Goal: Task Accomplishment & Management: Complete application form

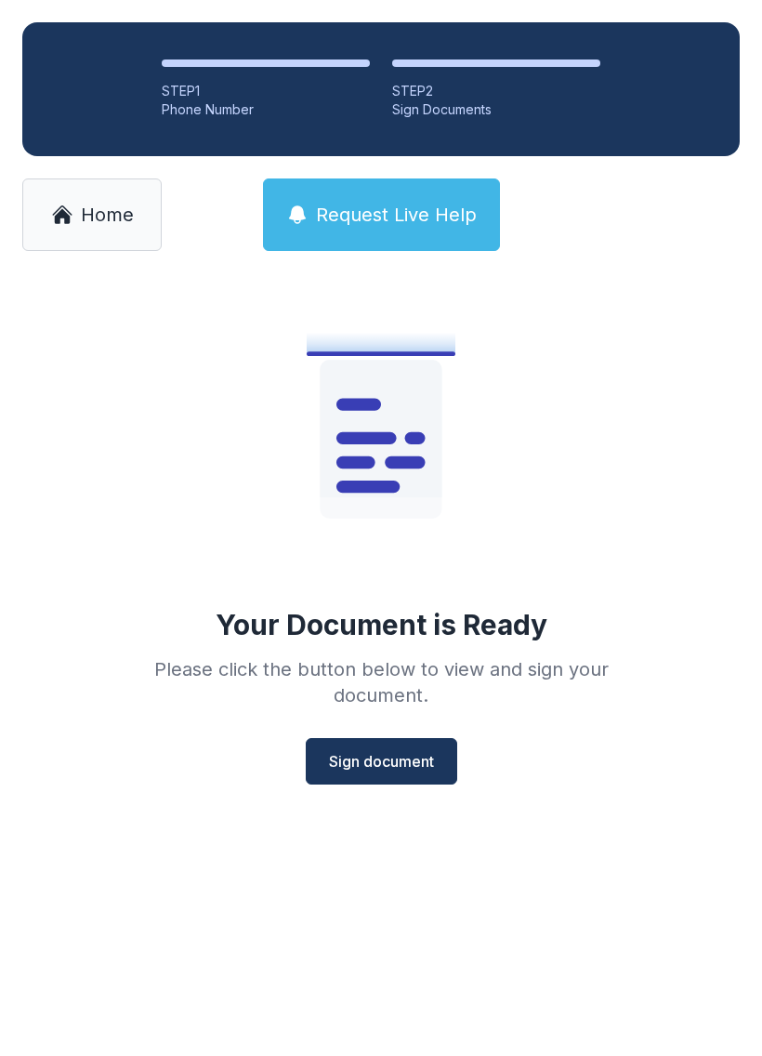
click at [383, 745] on button "Sign document" at bounding box center [382, 761] width 152 height 46
click at [76, 196] on link "Home" at bounding box center [91, 214] width 139 height 73
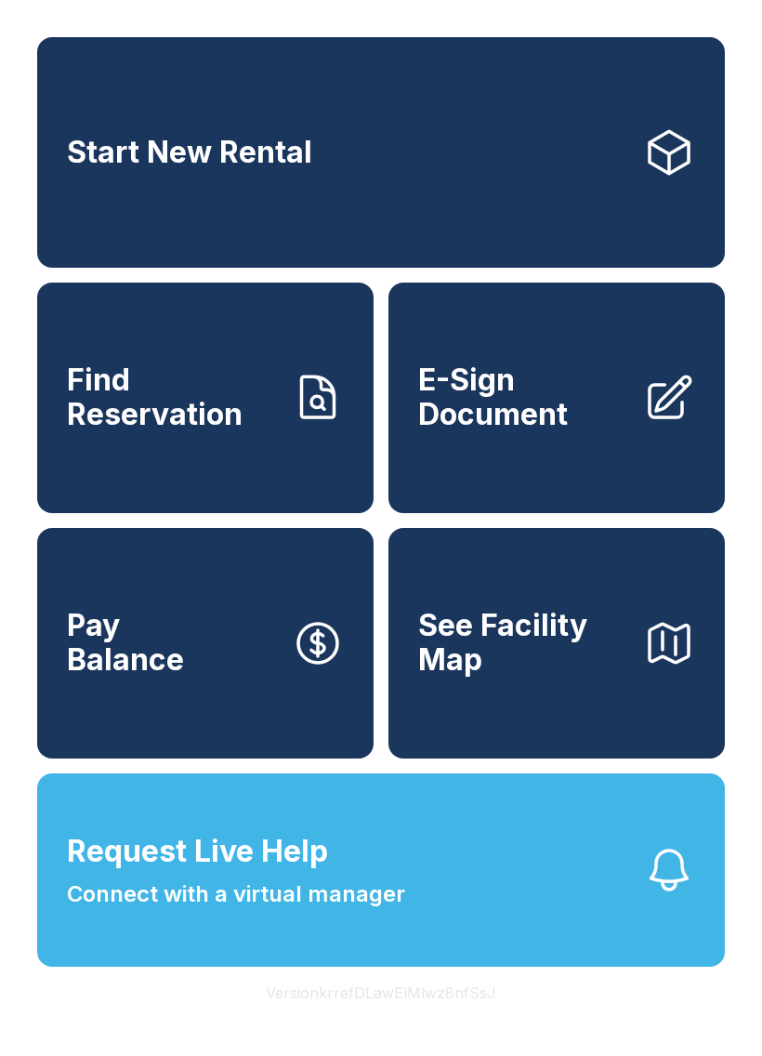
click at [164, 165] on span "Start New Rental" at bounding box center [189, 153] width 245 height 34
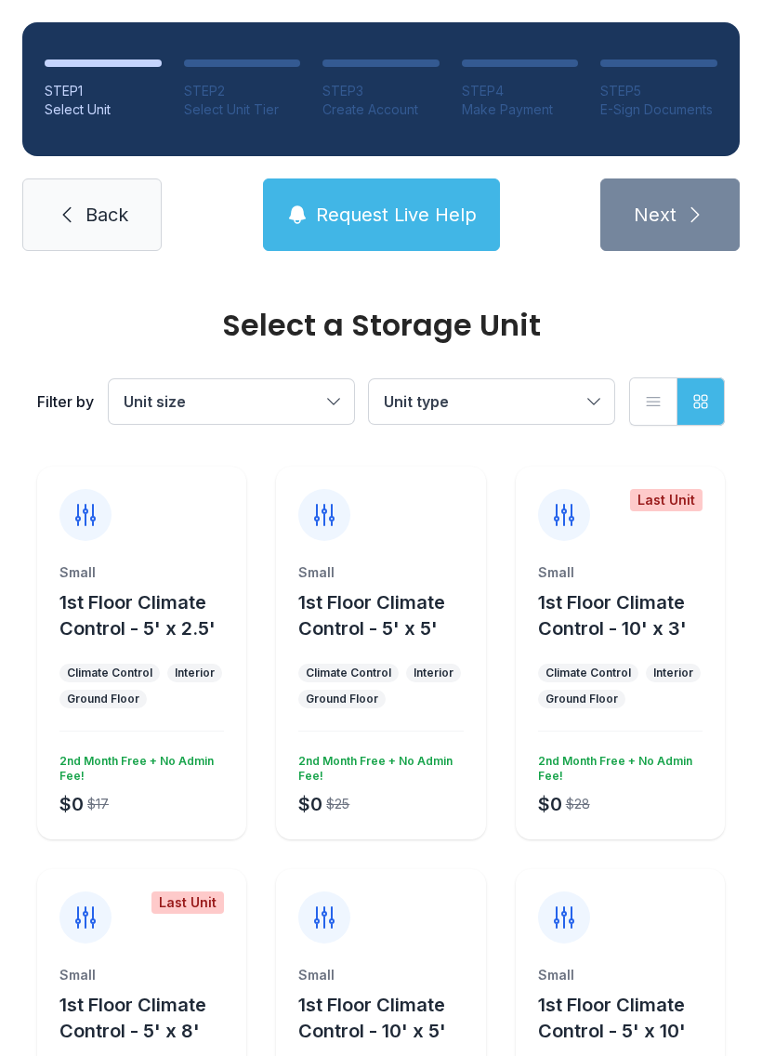
click at [83, 207] on link "Back" at bounding box center [91, 214] width 139 height 73
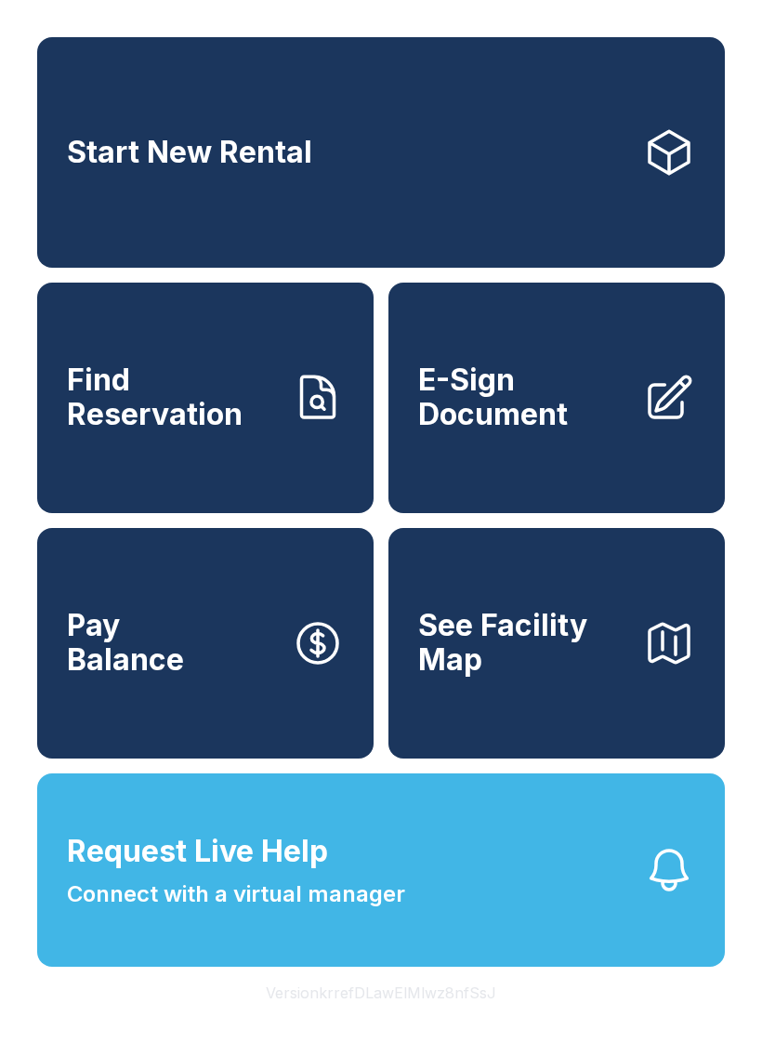
click at [121, 462] on link "Find Reservation" at bounding box center [205, 398] width 337 height 231
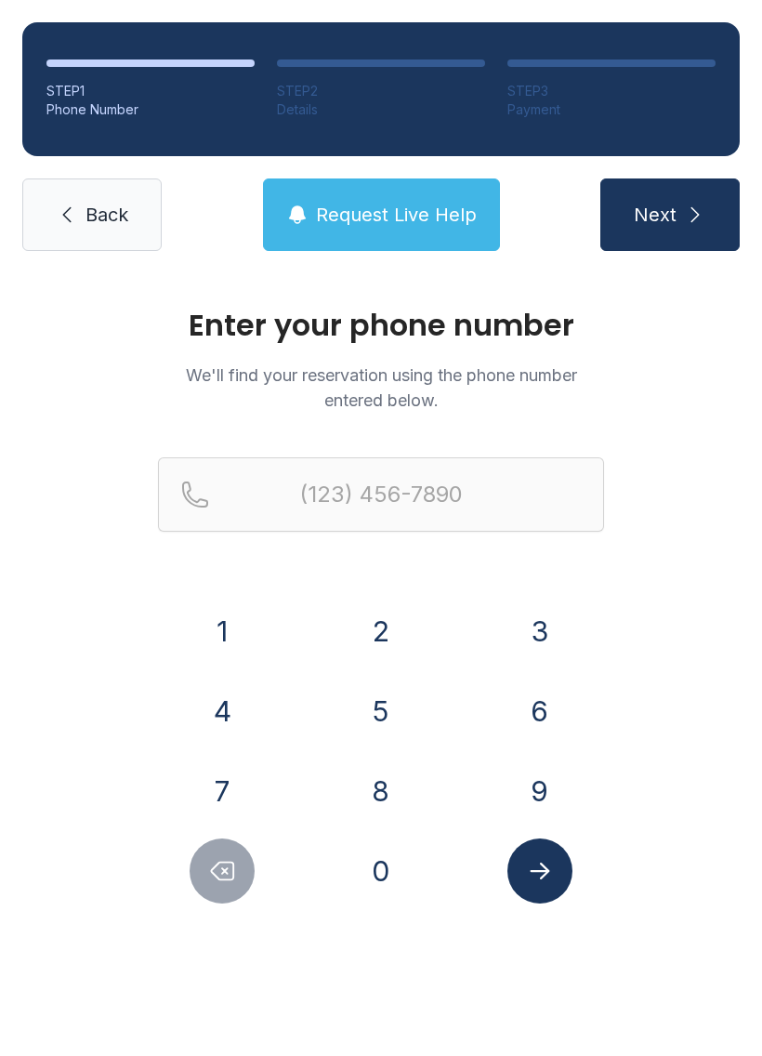
click at [223, 713] on button "4" at bounding box center [222, 711] width 65 height 65
click at [223, 712] on button "4" at bounding box center [222, 711] width 65 height 65
click at [556, 640] on button "3" at bounding box center [540, 631] width 65 height 65
click at [209, 723] on button "4" at bounding box center [222, 711] width 65 height 65
click at [217, 627] on button "1" at bounding box center [222, 631] width 65 height 65
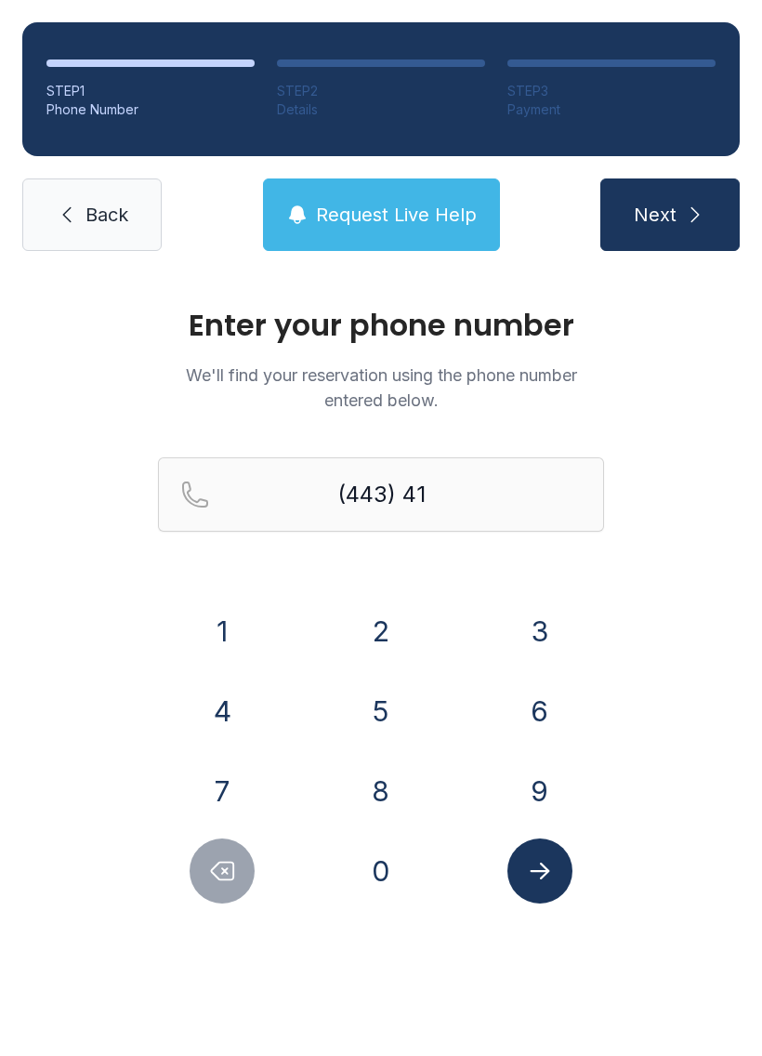
click at [216, 782] on button "7" at bounding box center [222, 791] width 65 height 65
click at [530, 612] on button "3" at bounding box center [540, 631] width 65 height 65
click at [382, 884] on button "0" at bounding box center [381, 871] width 65 height 65
click at [382, 883] on button "0" at bounding box center [381, 871] width 65 height 65
click at [376, 712] on button "5" at bounding box center [381, 711] width 65 height 65
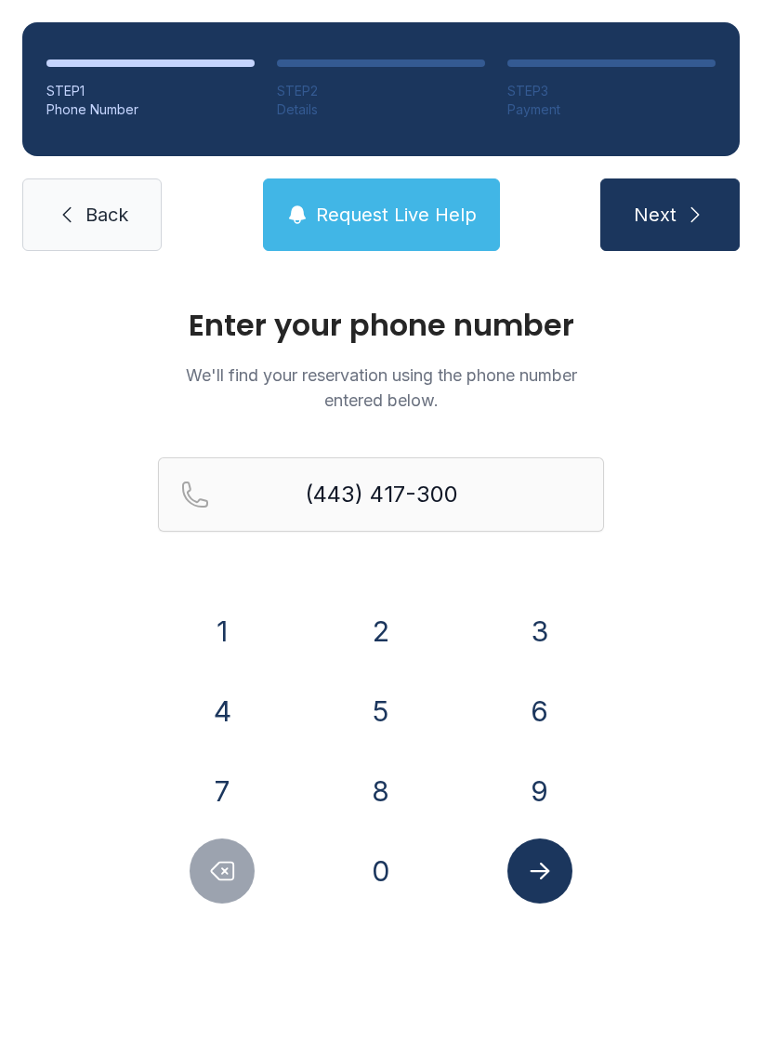
type input "[PHONE_NUMBER]"
click at [549, 881] on icon "Submit lookup form" at bounding box center [540, 871] width 28 height 28
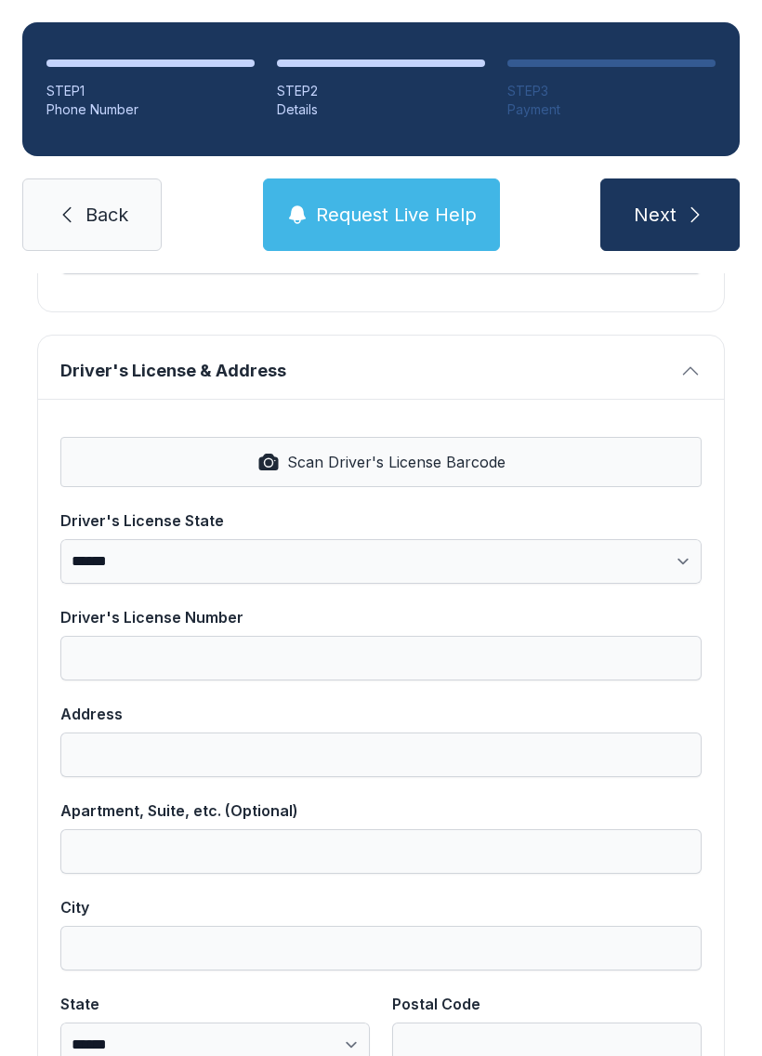
scroll to position [657, 0]
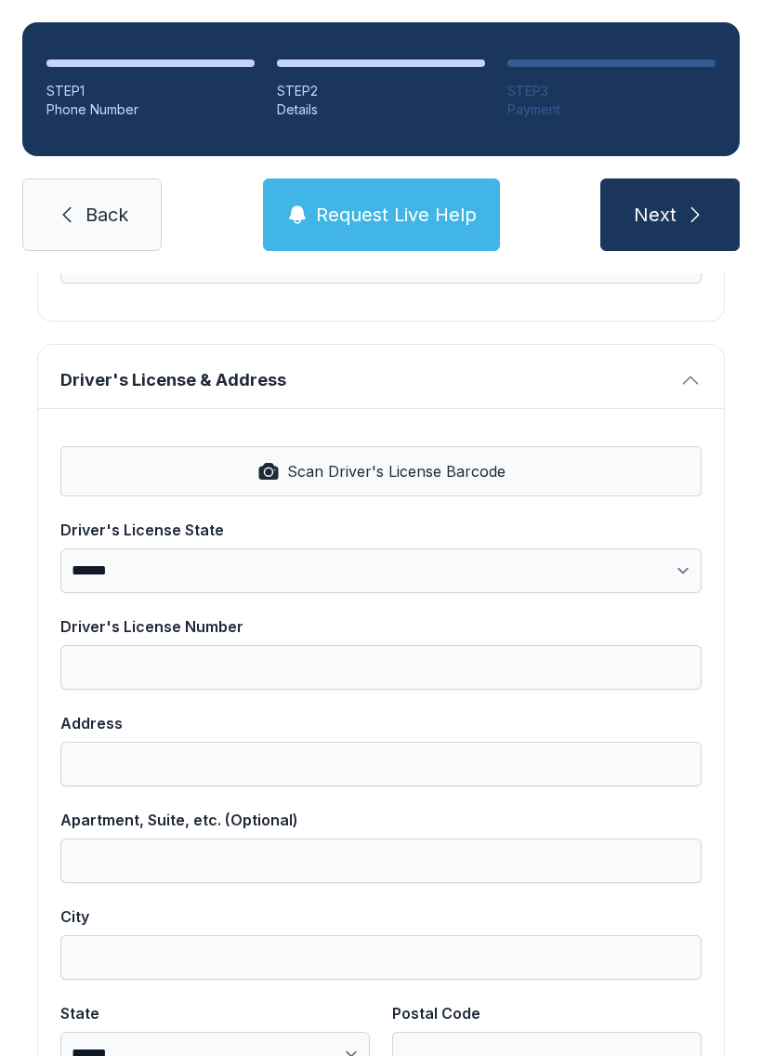
click at [256, 473] on button "Scan Driver's License Barcode" at bounding box center [380, 471] width 641 height 50
select select "**"
type input "*********"
type input "**********"
type input "********"
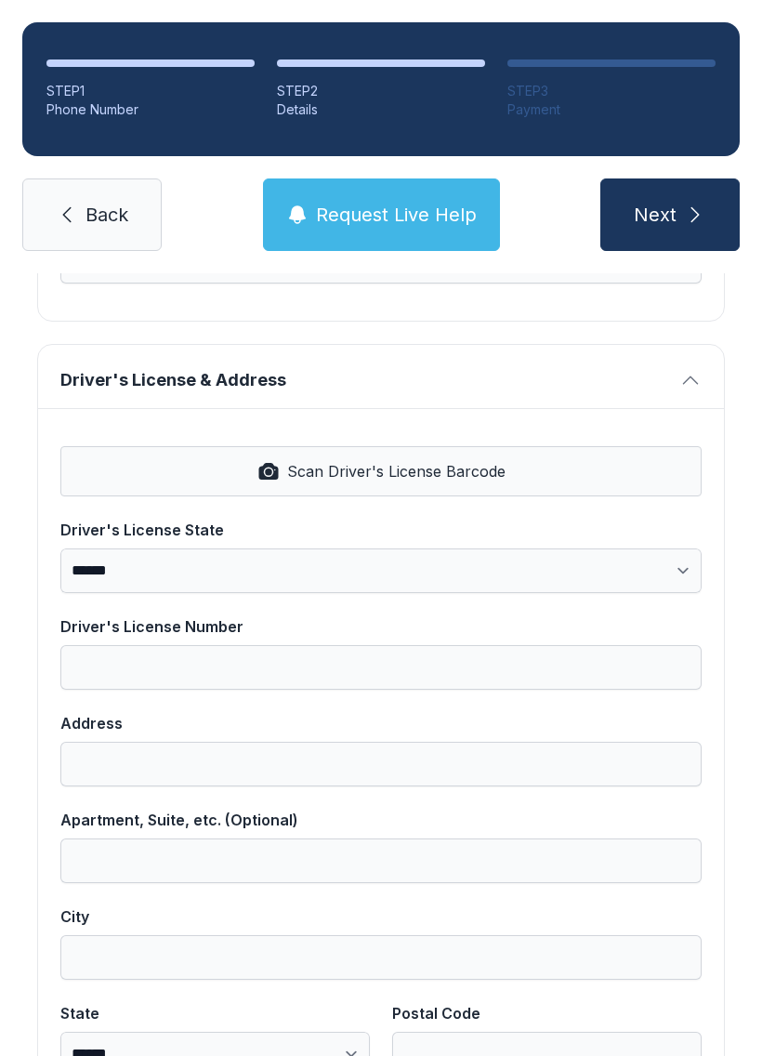
select select "**"
type input "*****"
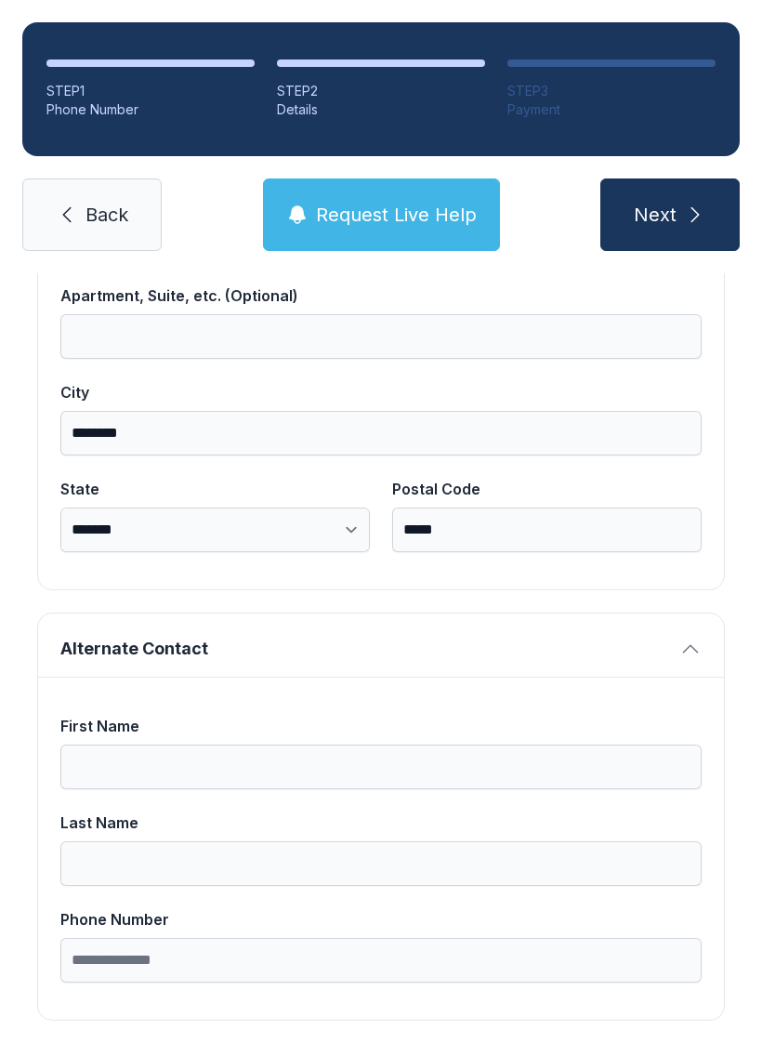
scroll to position [1180, 0]
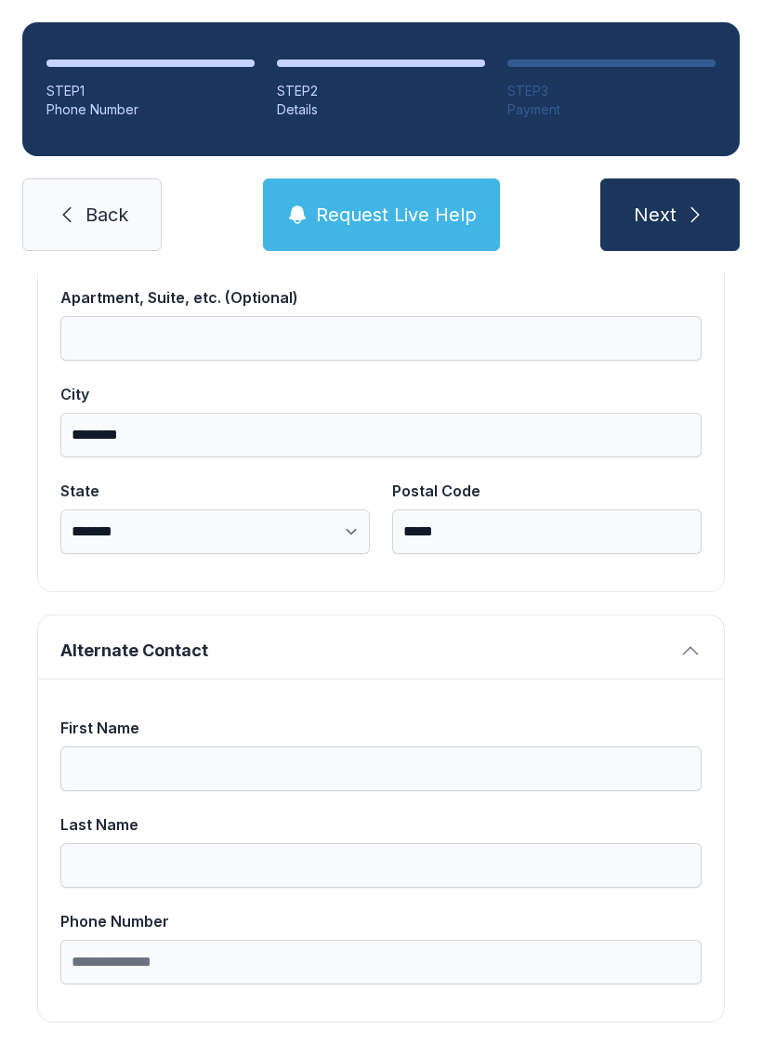
click at [707, 206] on button "Next" at bounding box center [670, 214] width 139 height 73
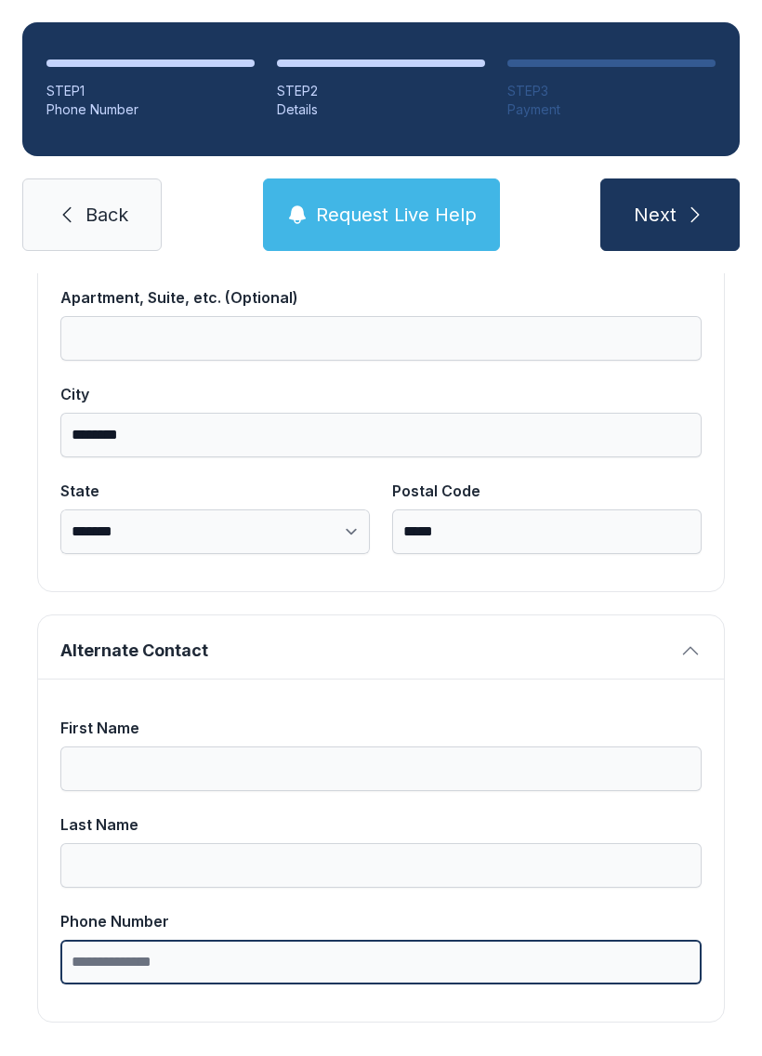
type input "*"
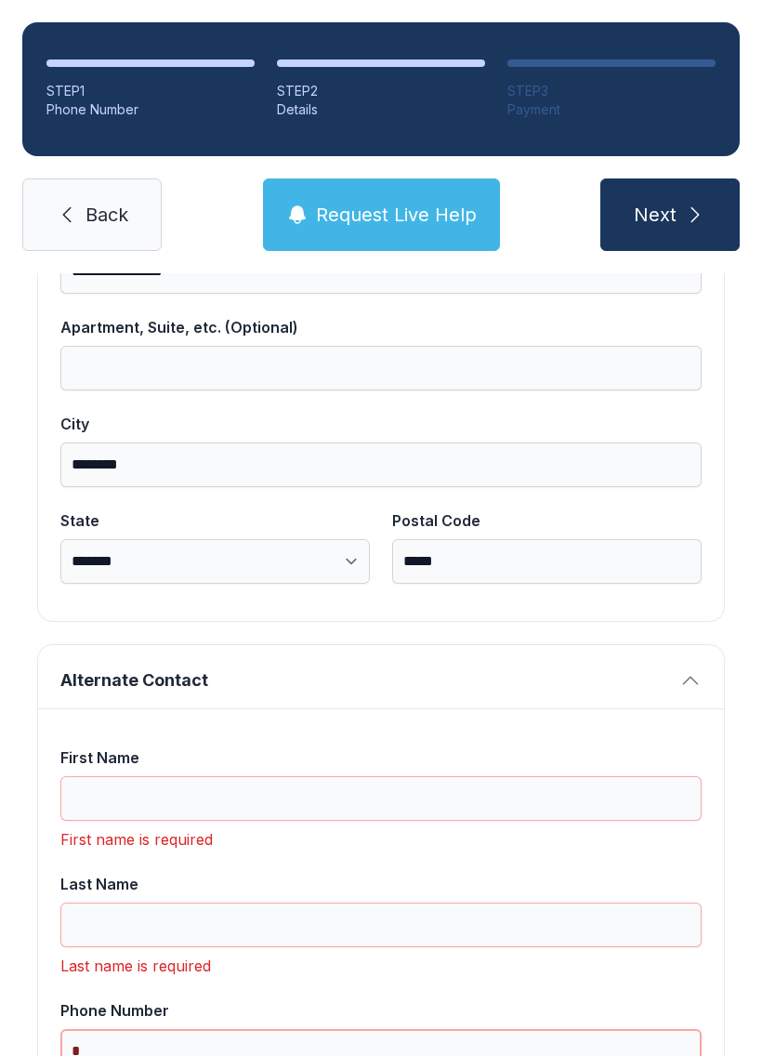
scroll to position [41, 0]
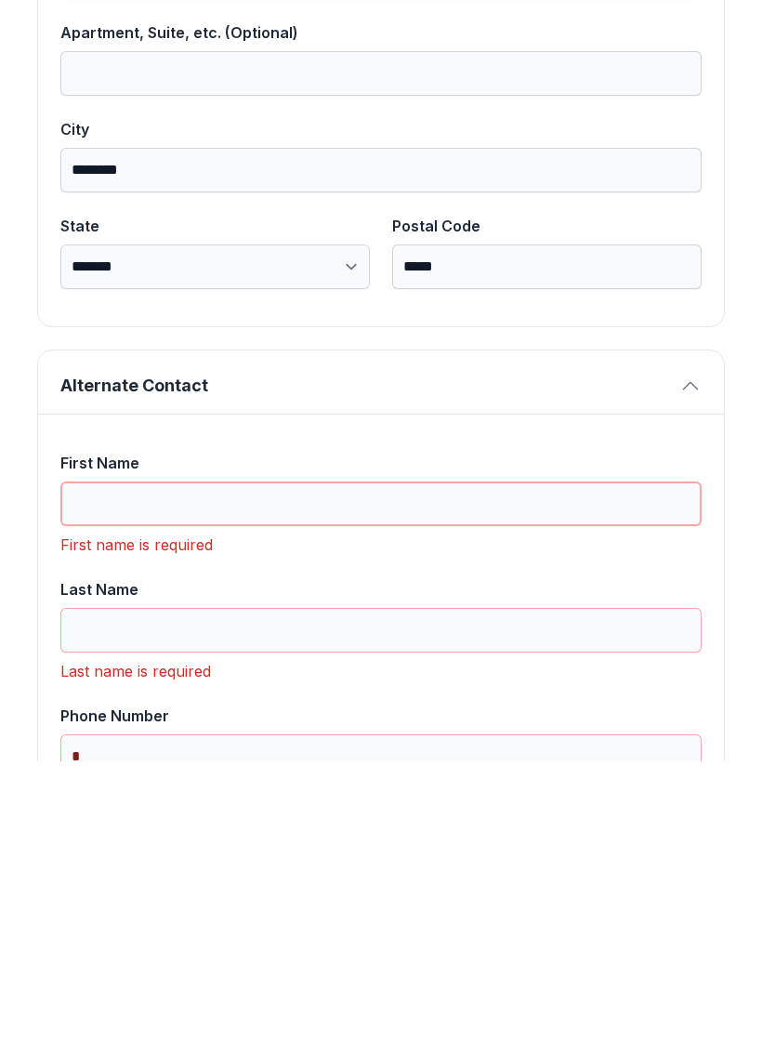
click at [131, 776] on input "First Name" at bounding box center [380, 798] width 641 height 45
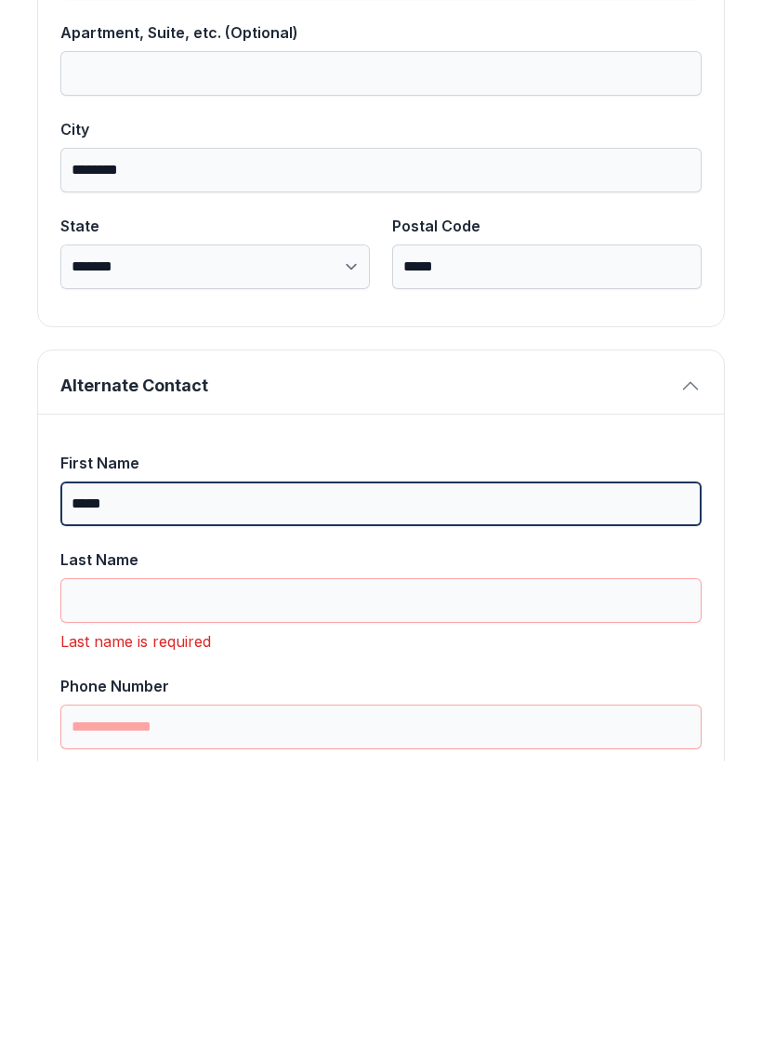
type input "*****"
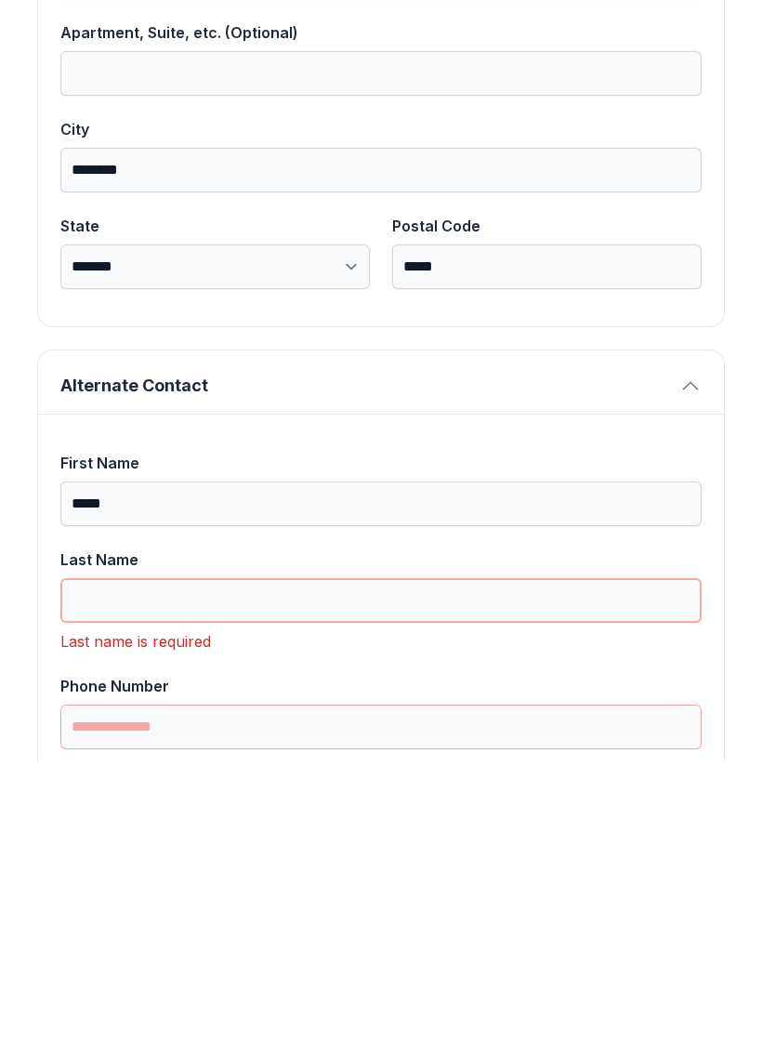
click at [130, 873] on input "Last Name" at bounding box center [380, 895] width 641 height 45
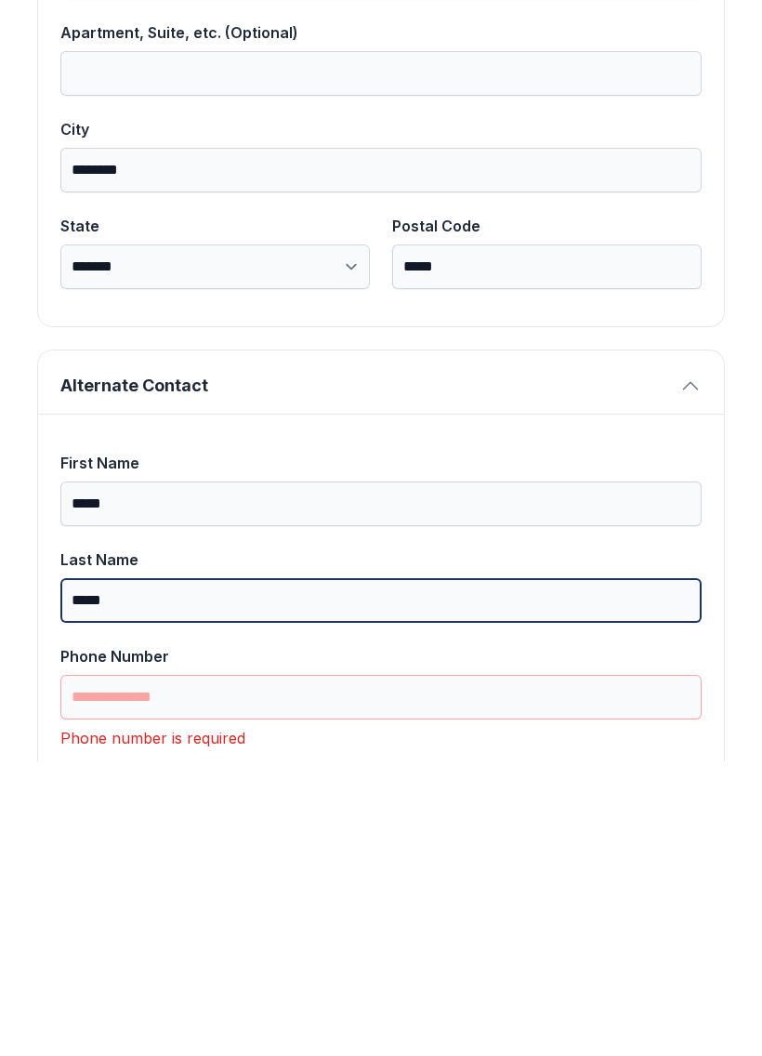
type input "*****"
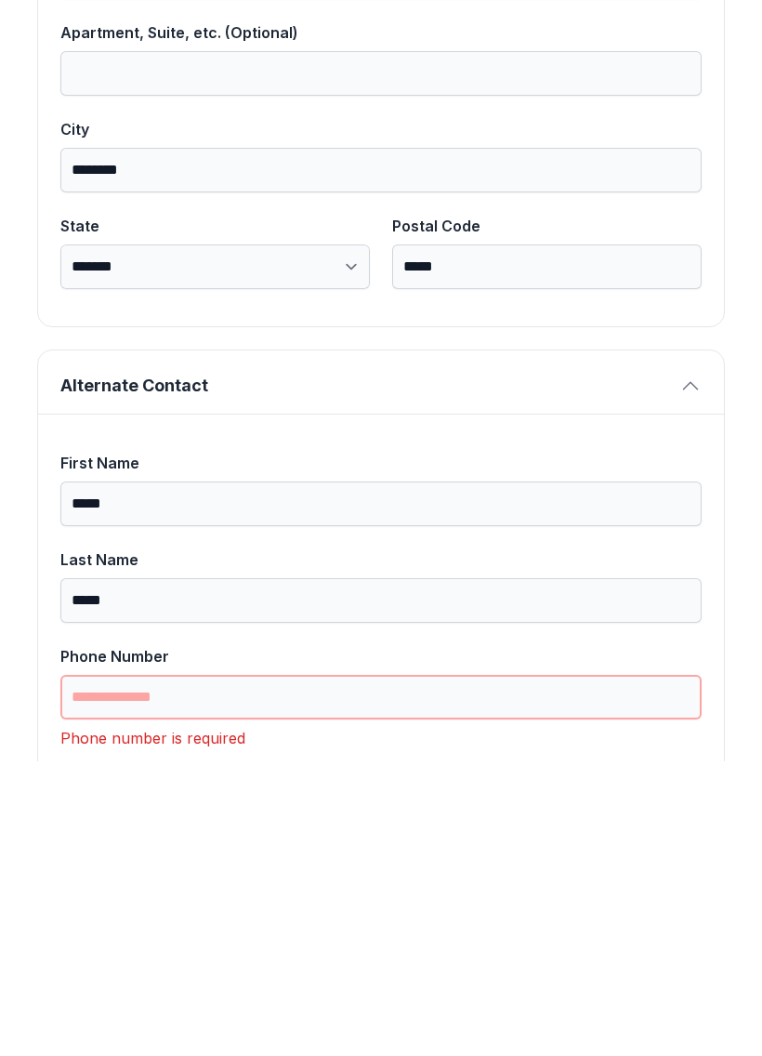
click at [117, 970] on input "Phone Number" at bounding box center [380, 992] width 641 height 45
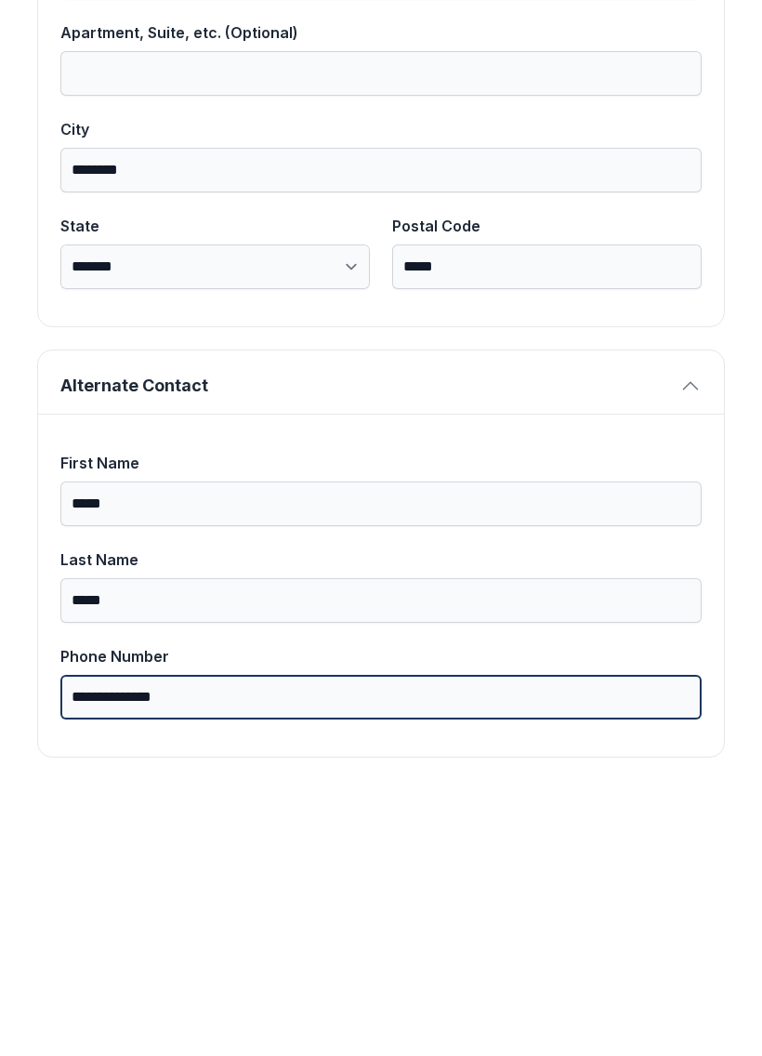
type input "**********"
click at [669, 178] on button "Next" at bounding box center [670, 214] width 139 height 73
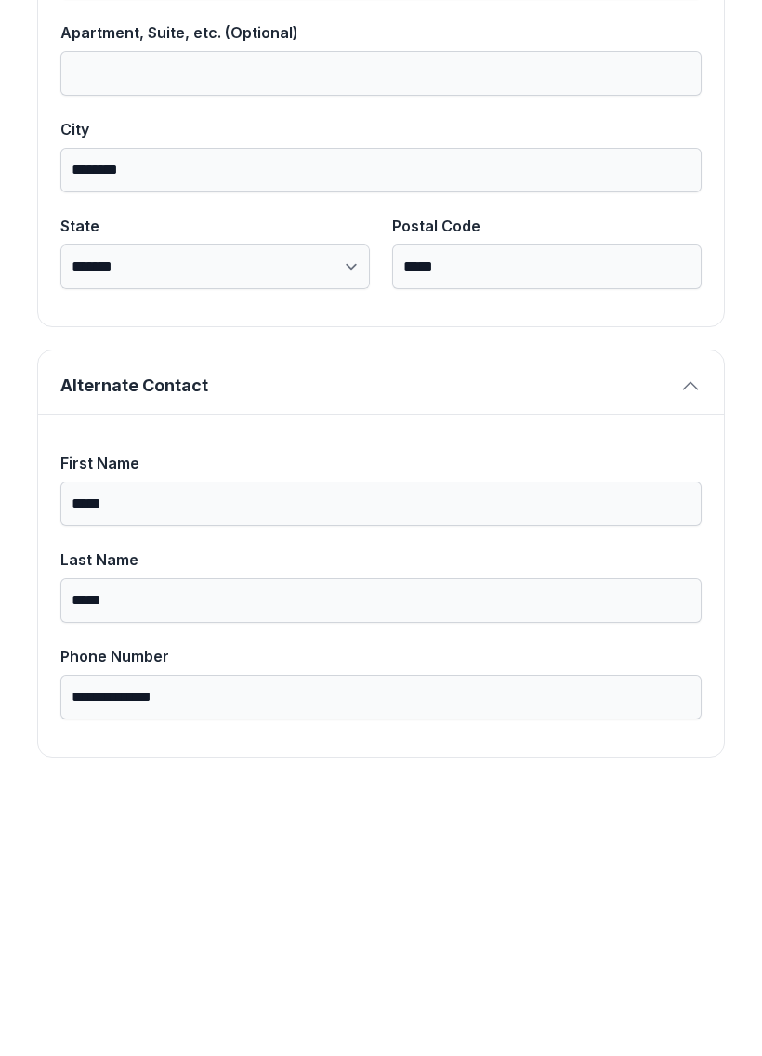
click at [669, 178] on button "Next" at bounding box center [670, 214] width 139 height 73
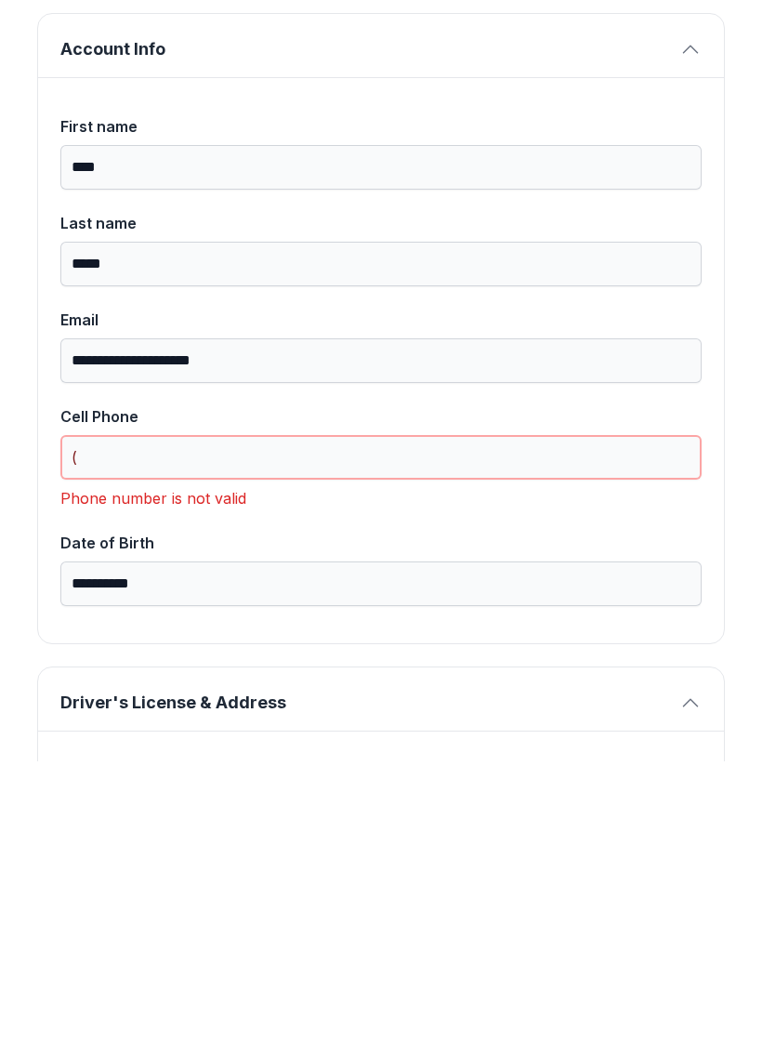
scroll to position [69, 0]
click at [646, 731] on input "(" at bounding box center [380, 753] width 641 height 45
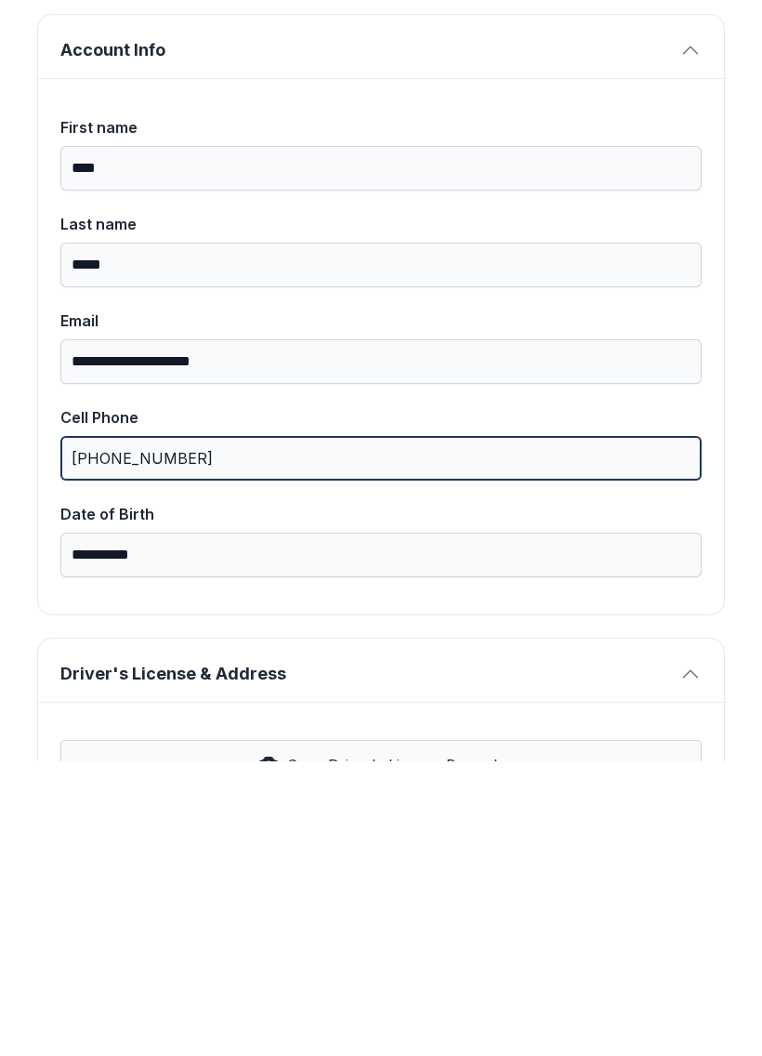
type input "[PHONE_NUMBER]"
click at [669, 178] on button "Next" at bounding box center [670, 214] width 139 height 73
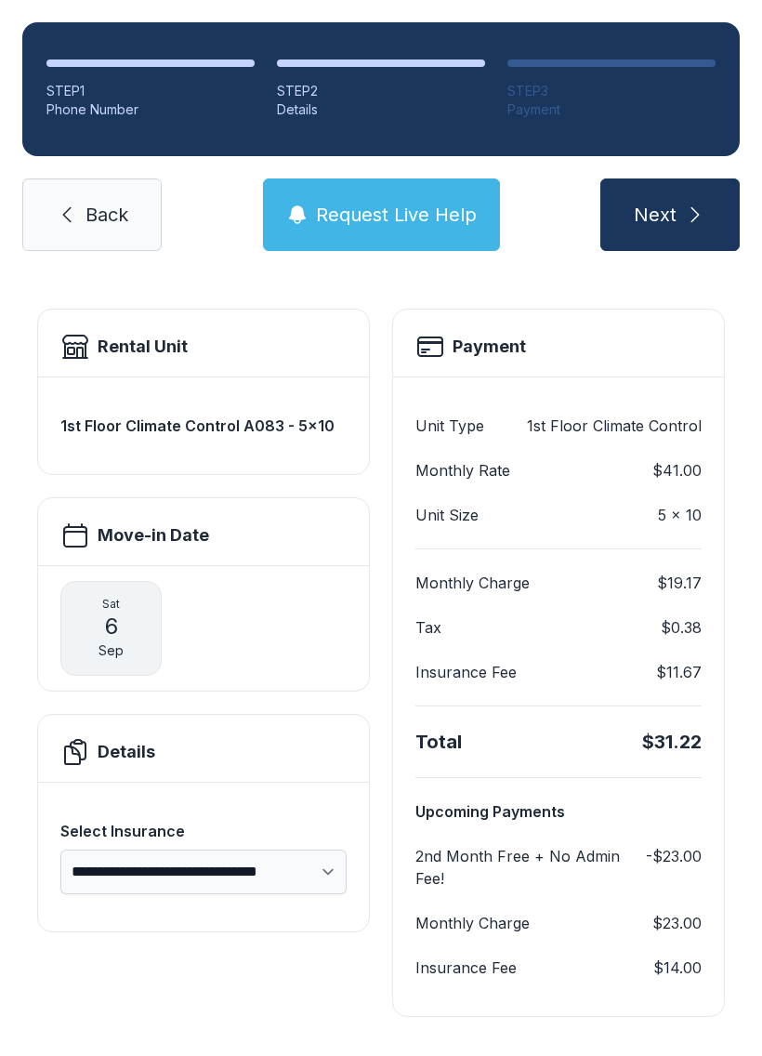
scroll to position [63, 0]
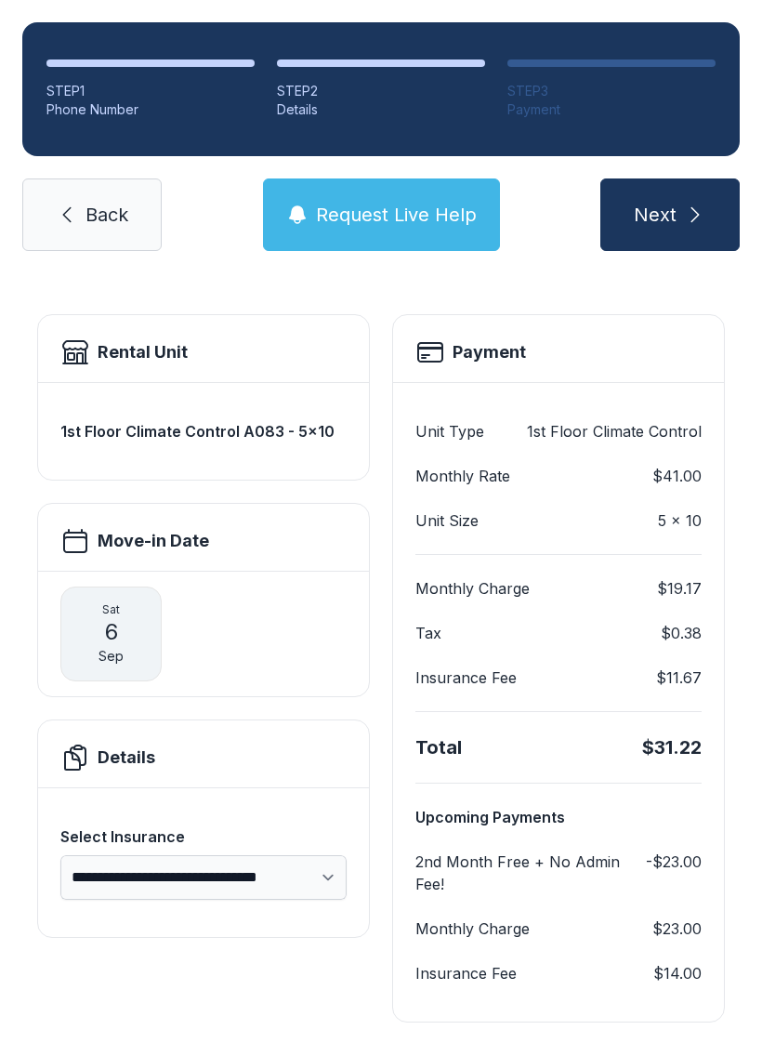
click at [47, 182] on link "Back" at bounding box center [91, 214] width 139 height 73
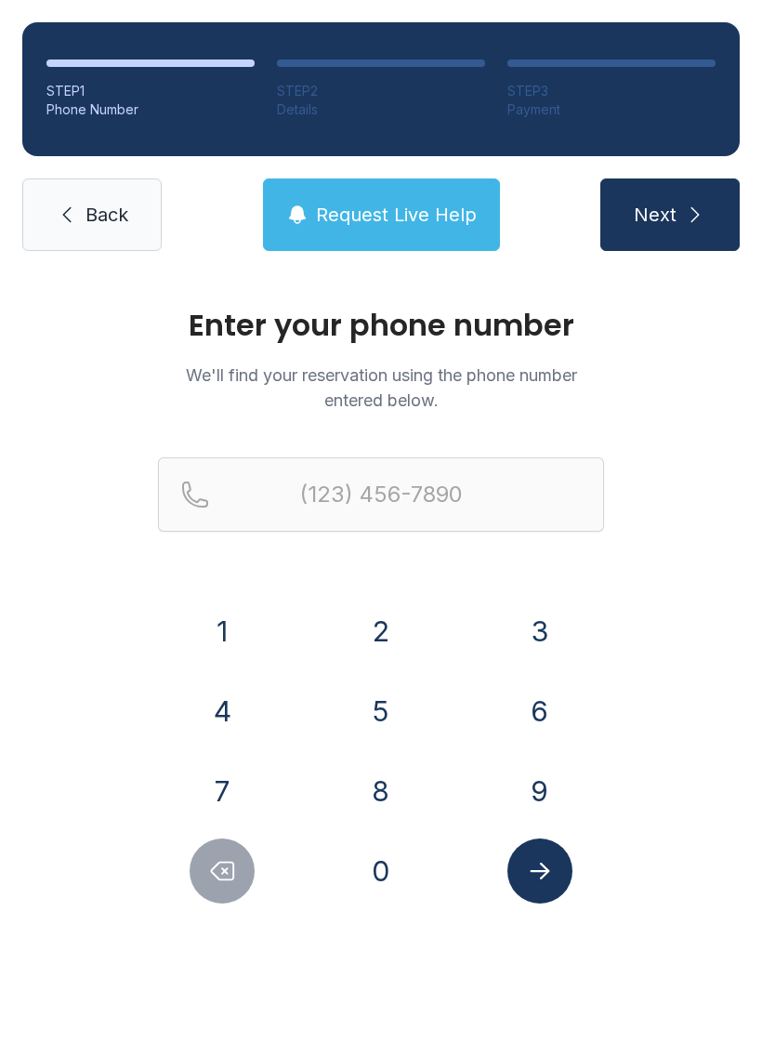
click at [76, 201] on link "Back" at bounding box center [91, 214] width 139 height 73
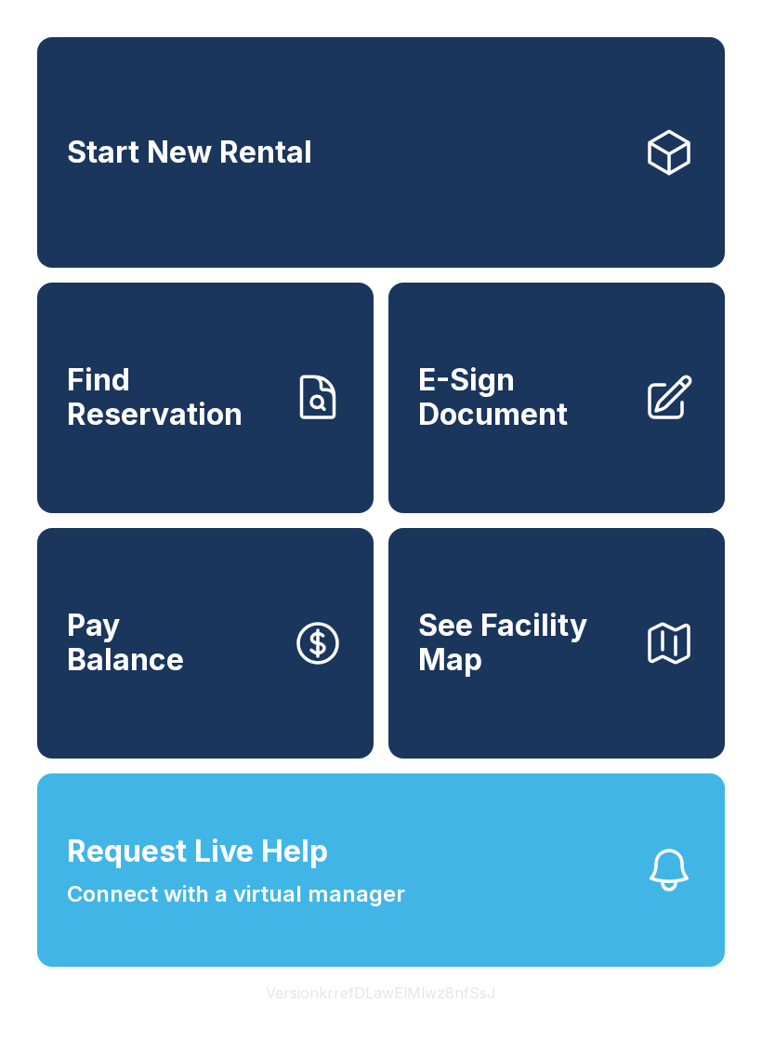
click at [488, 905] on button "Request Live Help Connect with a virtual manager" at bounding box center [381, 869] width 688 height 193
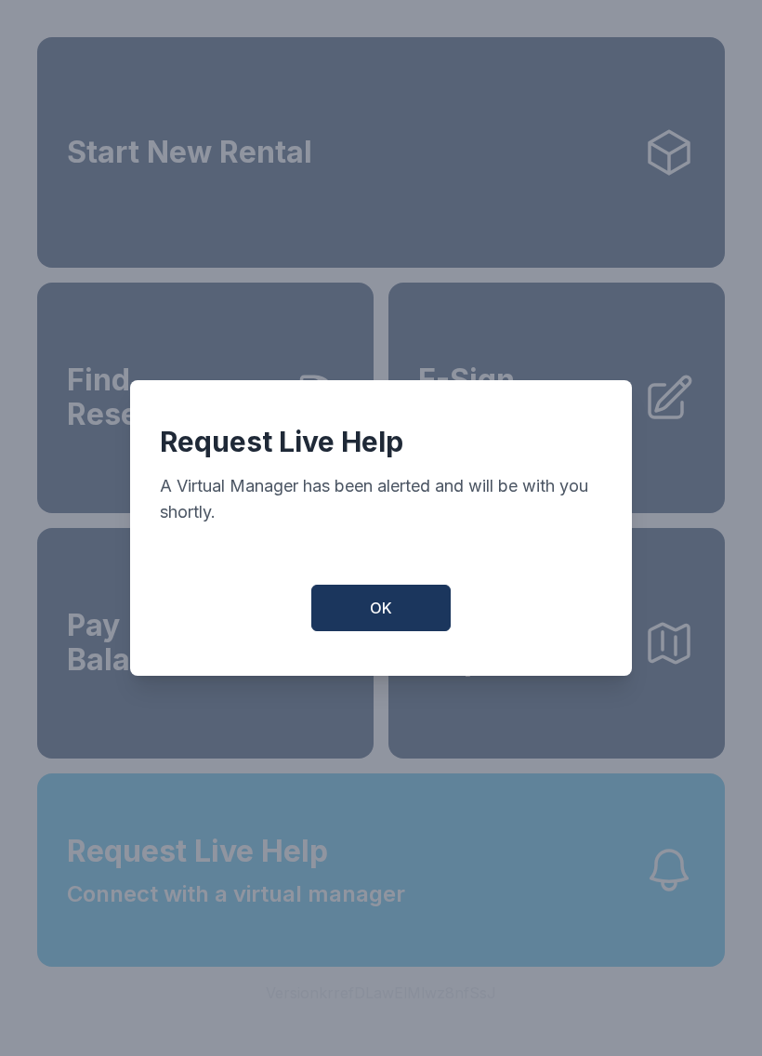
click at [407, 622] on button "OK" at bounding box center [380, 608] width 139 height 46
